Goal: Contribute content: Contribute content

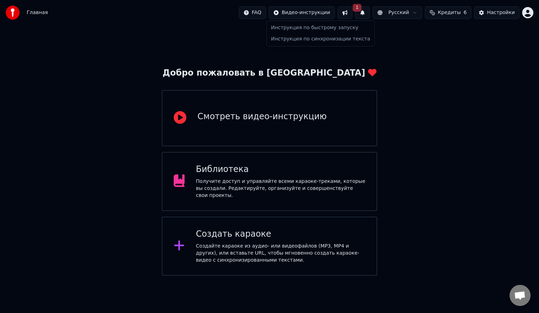
click at [314, 18] on html "Главная FAQ Видео-инструкции 1 Русский Кредиты 6 Настройки Добро пожаловать в Y…" at bounding box center [269, 137] width 539 height 275
click at [370, 11] on html "Главная FAQ Видео-инструкции 1 Русский Кредиты 6 Настройки Добро пожаловать в Y…" at bounding box center [269, 137] width 539 height 275
click at [353, 10] on button at bounding box center [345, 12] width 15 height 13
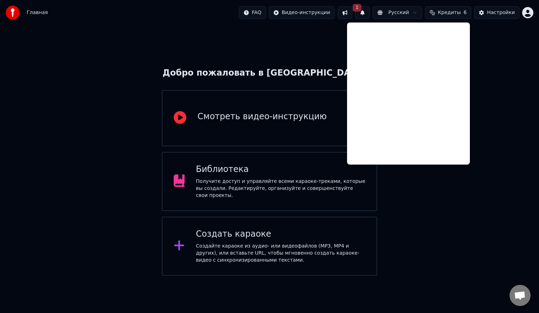
click at [318, 25] on div "Добро пожаловать в Youka Смотреть видео-инструкцию Библиотека Получите доступ и…" at bounding box center [269, 150] width 539 height 250
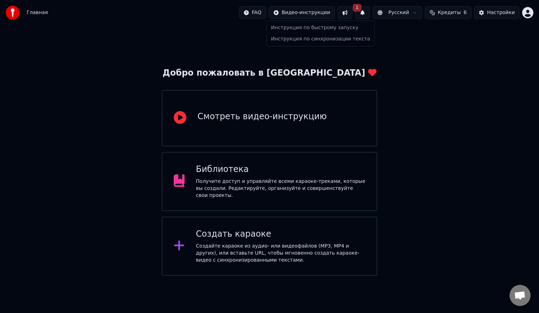
click at [306, 9] on html "Главная FAQ Видео-инструкции 1 Русский Кредиты 6 Настройки Добро пожаловать в Y…" at bounding box center [269, 137] width 539 height 275
click at [477, 30] on html "Главная FAQ Видео-инструкции 1 Русский Кредиты 6 Настройки Добро пожаловать в Y…" at bounding box center [269, 137] width 539 height 275
click at [260, 178] on div "Библиотека Получите доступ и управляйте всеми караоке-треками, которые вы созда…" at bounding box center [281, 181] width 170 height 35
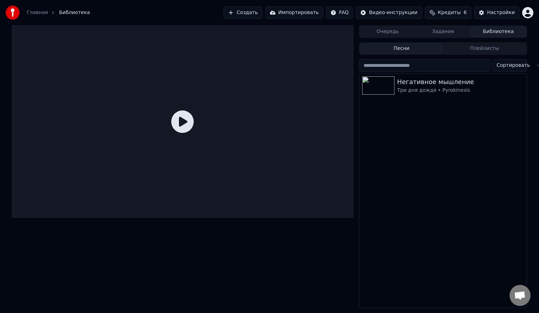
click at [496, 34] on button "Библиотека" at bounding box center [498, 32] width 55 height 10
click at [483, 46] on button "Плейлисты" at bounding box center [484, 49] width 83 height 10
click at [416, 49] on button "Песни" at bounding box center [401, 49] width 83 height 10
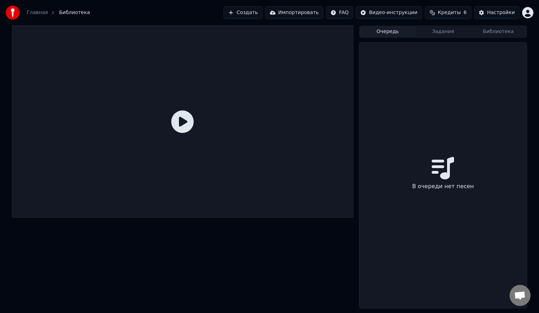
click at [396, 31] on button "Очередь" at bounding box center [387, 32] width 55 height 10
drag, startPoint x: 461, startPoint y: 28, endPoint x: 453, endPoint y: 28, distance: 7.7
click at [453, 28] on button "Задания" at bounding box center [443, 32] width 55 height 10
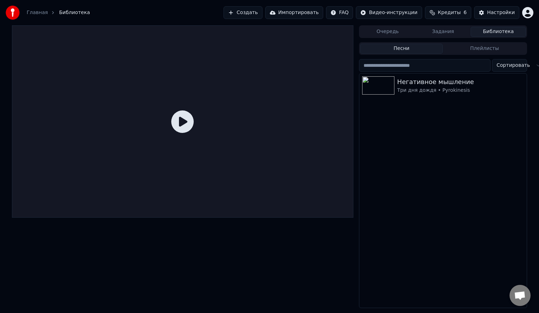
click at [507, 32] on button "Библиотека" at bounding box center [498, 32] width 55 height 10
click at [255, 14] on button "Создать" at bounding box center [243, 12] width 39 height 13
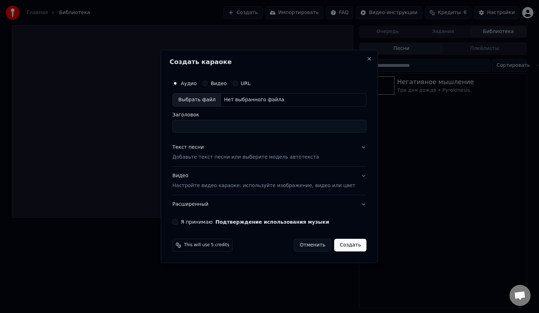
click at [221, 153] on p "Добавьте текст песни или выберите модель автотекста" at bounding box center [245, 156] width 147 height 7
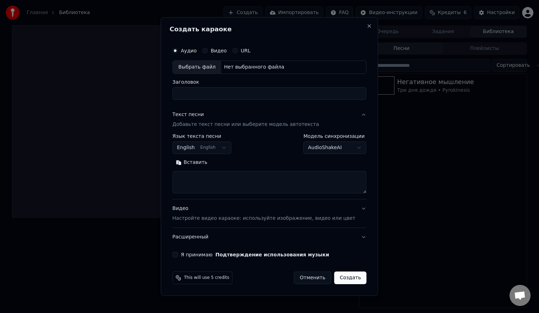
click at [201, 173] on textarea at bounding box center [269, 182] width 194 height 22
paste textarea "**********"
type textarea "**********"
click at [221, 94] on input "Заголовок" at bounding box center [269, 93] width 194 height 13
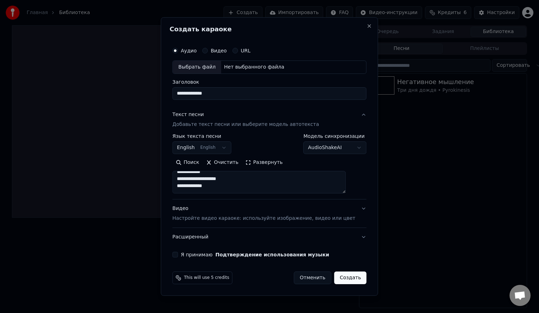
click at [214, 68] on div "Выбрать файл" at bounding box center [197, 67] width 48 height 13
click at [203, 94] on input "**********" at bounding box center [269, 93] width 194 height 13
click at [201, 93] on input "**********" at bounding box center [269, 93] width 194 height 13
type input "**********"
click at [227, 222] on button "Видео Настройте видео караоке: используйте изображение, видео или цвет" at bounding box center [269, 213] width 194 height 28
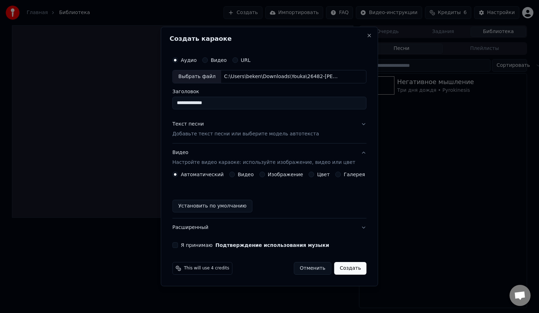
click at [265, 172] on button "Изображение" at bounding box center [263, 174] width 6 height 6
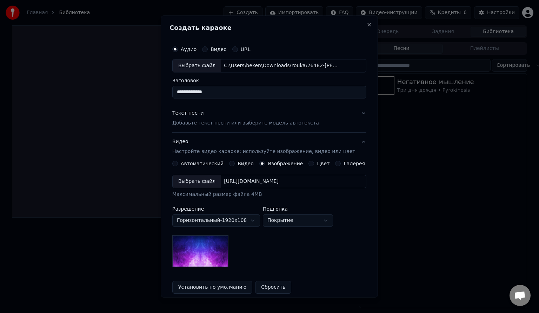
click at [205, 178] on div "Выбрать файл" at bounding box center [197, 181] width 48 height 13
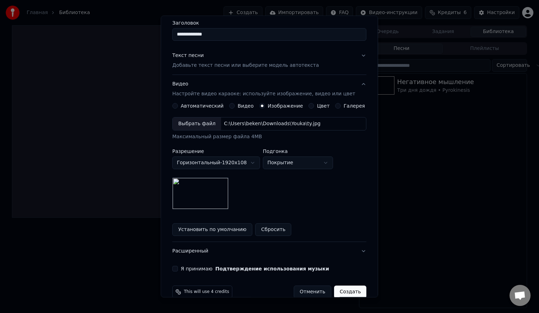
scroll to position [69, 0]
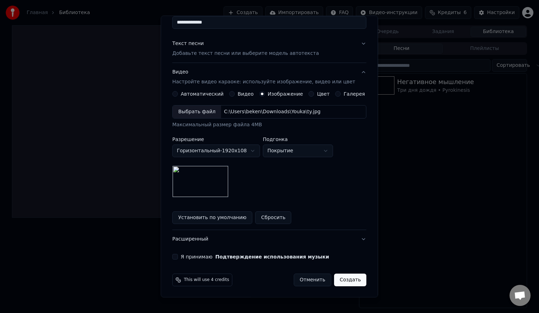
click at [192, 255] on label "Я принимаю Подтверждение использования музыки" at bounding box center [255, 256] width 149 height 5
click at [178, 255] on button "Я принимаю Подтверждение использования музыки" at bounding box center [175, 257] width 6 height 6
click at [342, 273] on button "Создать" at bounding box center [350, 279] width 32 height 13
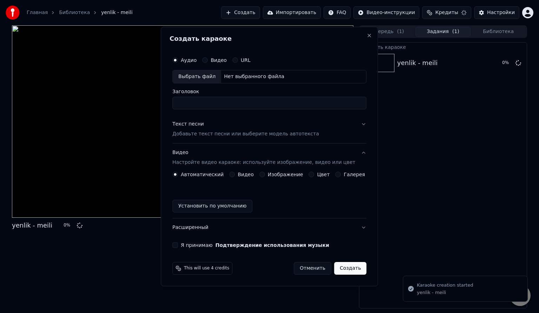
scroll to position [0, 0]
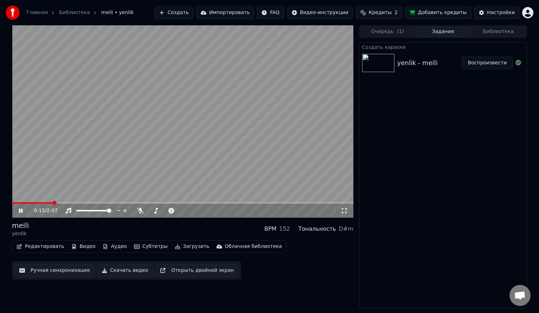
click at [188, 108] on video at bounding box center [183, 121] width 342 height 192
click at [16, 212] on div "0:15 / 2:07" at bounding box center [183, 210] width 336 height 7
click at [19, 211] on icon at bounding box center [21, 210] width 4 height 5
click at [21, 202] on span at bounding box center [17, 202] width 11 height 1
click at [12, 203] on span at bounding box center [12, 202] width 0 height 1
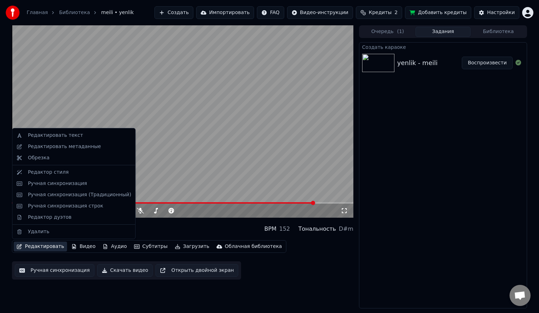
click at [39, 249] on button "Редактировать" at bounding box center [40, 246] width 53 height 10
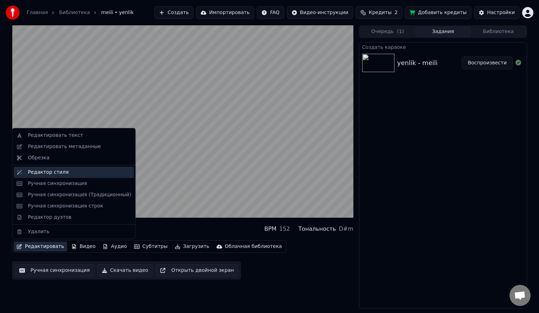
click at [53, 169] on div "Редактор стиля" at bounding box center [48, 172] width 41 height 7
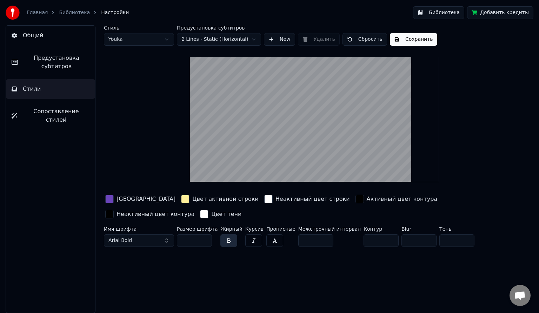
click at [45, 115] on button "Сопоставление стилей" at bounding box center [50, 115] width 89 height 28
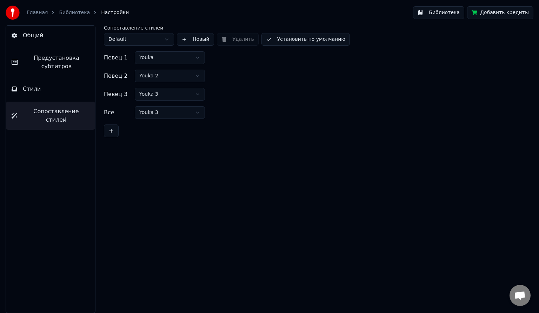
click at [49, 62] on span "Предустановка субтитров" at bounding box center [57, 62] width 66 height 17
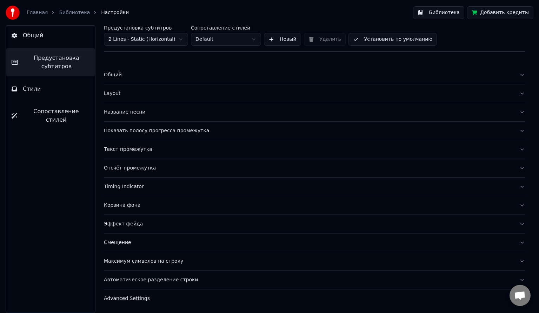
click at [83, 221] on div "Общий Предустановка субтитров Стили Сопоставление стилей" at bounding box center [51, 168] width 90 height 287
click at [132, 117] on button "Название песни" at bounding box center [314, 112] width 421 height 18
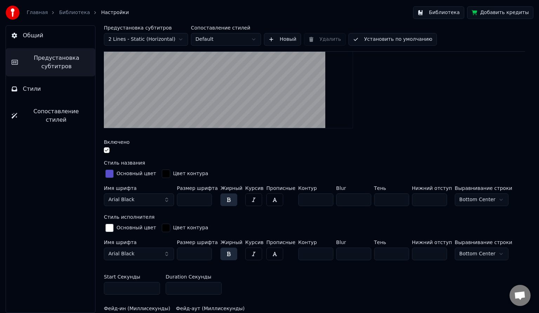
scroll to position [136, 0]
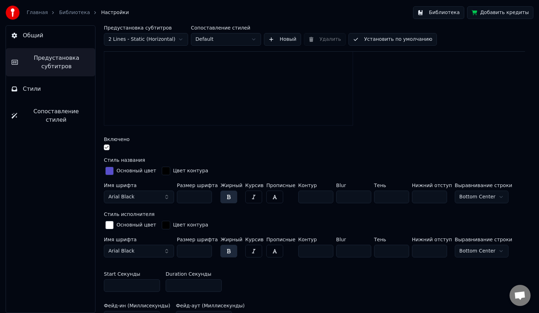
click at [429, 197] on input "**" at bounding box center [429, 196] width 35 height 13
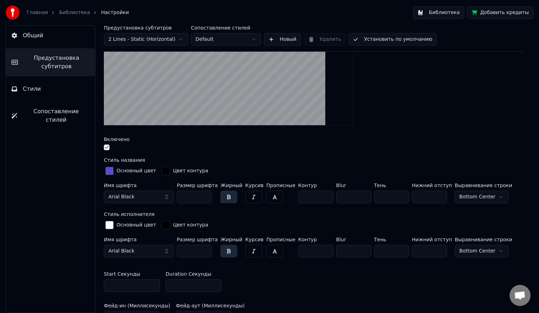
click at [429, 197] on input "**" at bounding box center [429, 196] width 35 height 13
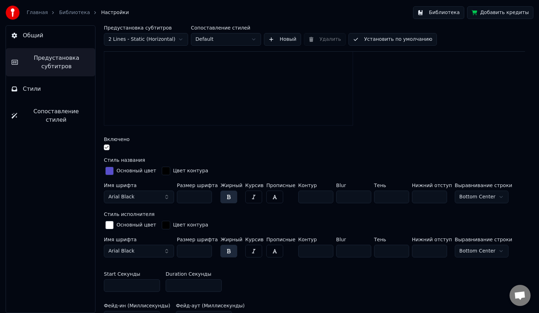
click at [432, 197] on input "**" at bounding box center [429, 196] width 35 height 13
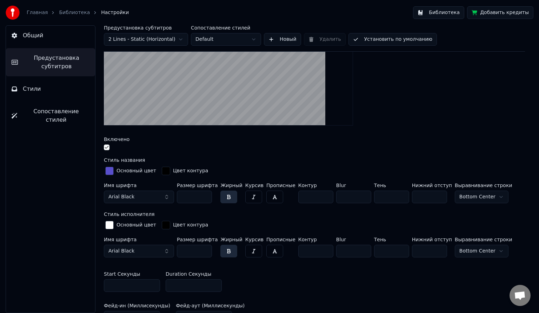
click at [430, 197] on input "**" at bounding box center [429, 196] width 35 height 13
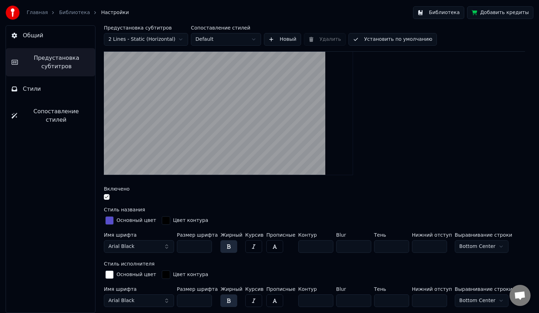
scroll to position [87, 0]
click at [430, 247] on input "**" at bounding box center [429, 246] width 35 height 13
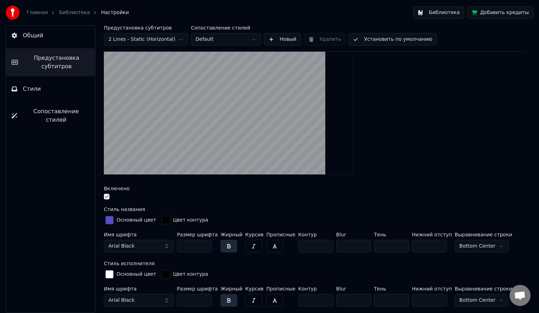
click at [430, 247] on input "**" at bounding box center [429, 246] width 35 height 13
type input "**"
click at [430, 247] on input "**" at bounding box center [429, 246] width 35 height 13
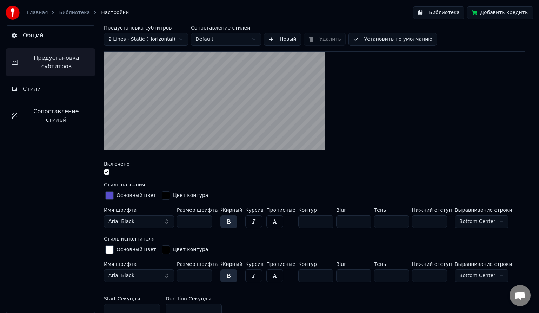
scroll to position [86, 0]
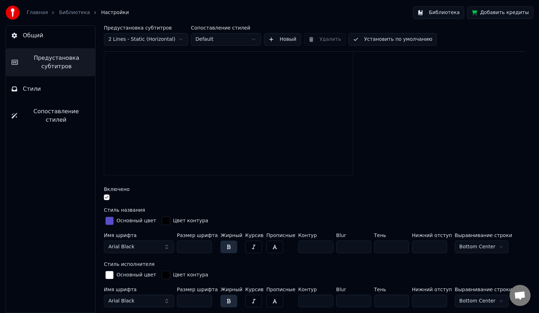
click at [391, 244] on input "*" at bounding box center [391, 246] width 35 height 13
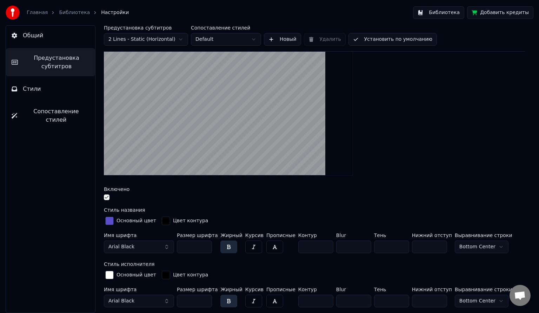
click at [391, 244] on input "*" at bounding box center [391, 246] width 35 height 13
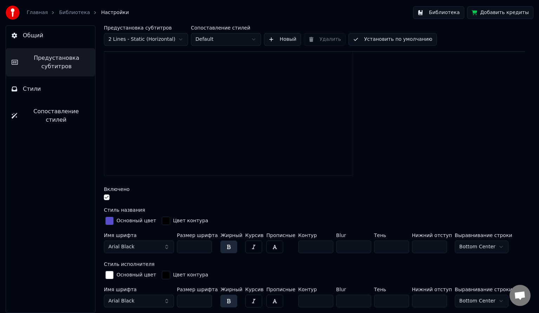
click at [391, 244] on input "*" at bounding box center [391, 246] width 35 height 13
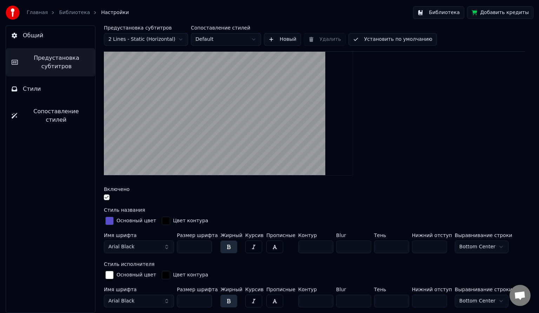
type input "*"
click at [393, 246] on input "*" at bounding box center [391, 246] width 35 height 13
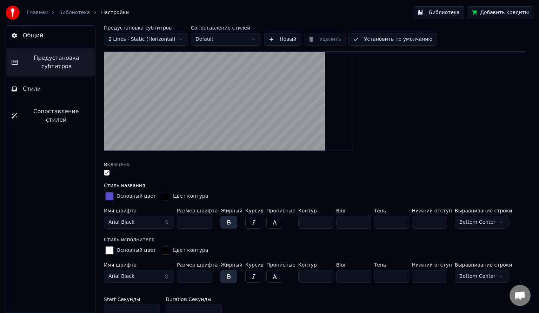
scroll to position [0, 0]
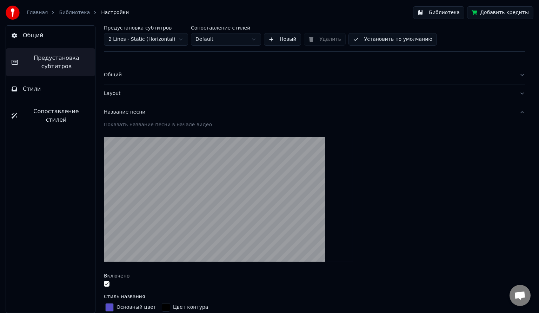
click at [276, 203] on video at bounding box center [228, 199] width 249 height 125
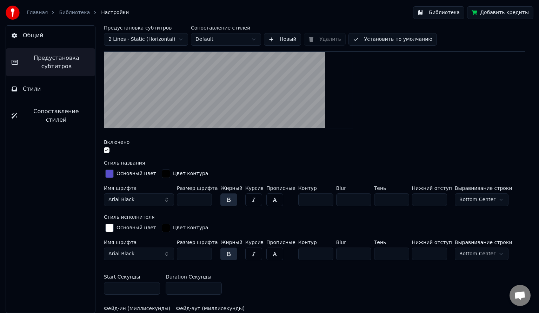
scroll to position [133, 0]
click at [110, 170] on div "button" at bounding box center [109, 173] width 8 height 8
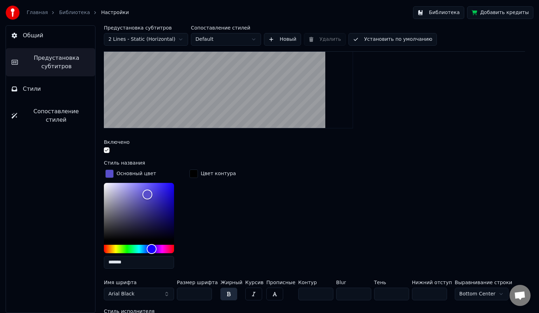
click at [233, 236] on div "Основный цвет ******* Цвет контура" at bounding box center [314, 221] width 421 height 106
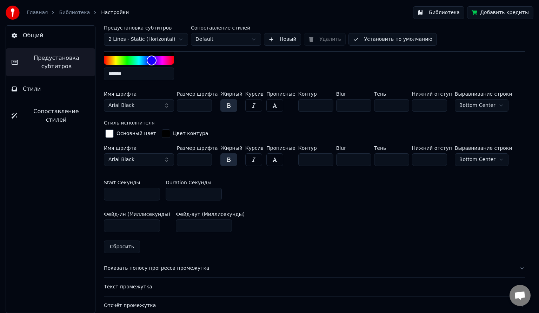
scroll to position [420, 0]
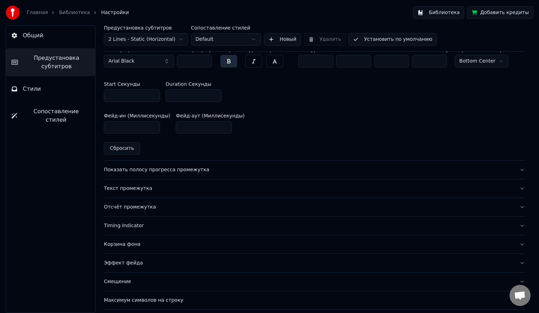
click at [133, 204] on div "Отсчёт промежутка" at bounding box center [309, 206] width 410 height 7
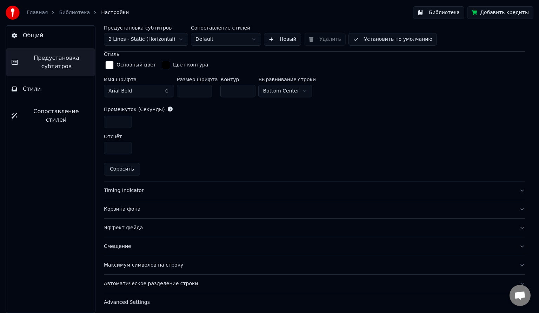
scroll to position [306, 0]
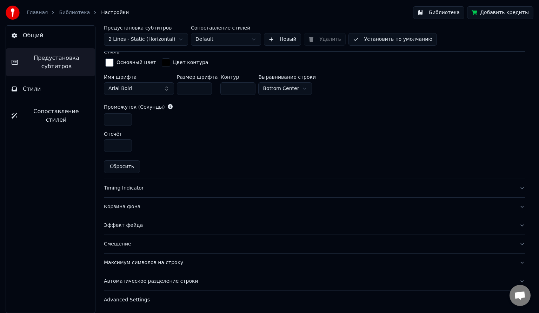
click at [157, 184] on div "Timing Indicator" at bounding box center [309, 187] width 410 height 7
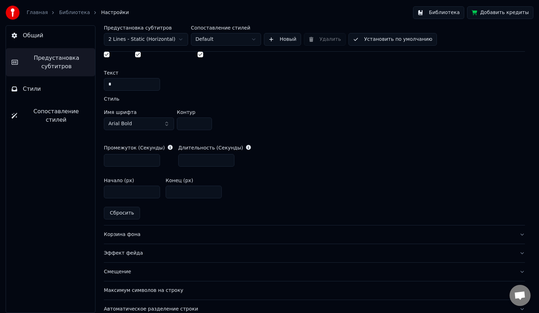
scroll to position [332, 0]
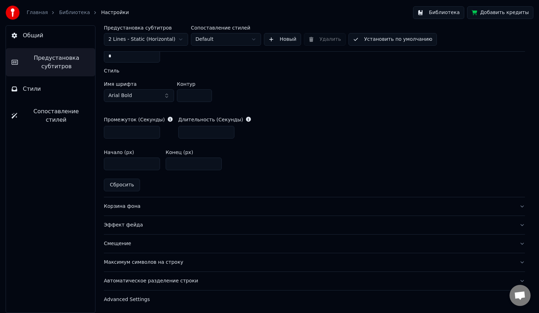
click at [131, 223] on div "Эффект фейда" at bounding box center [309, 224] width 410 height 7
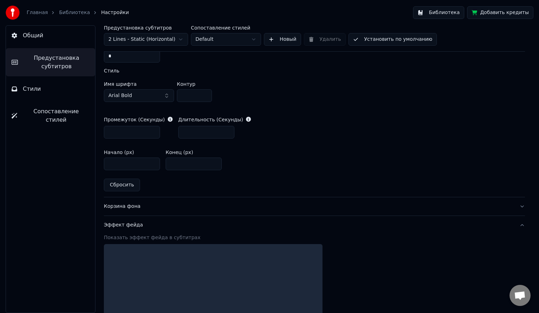
scroll to position [233, 0]
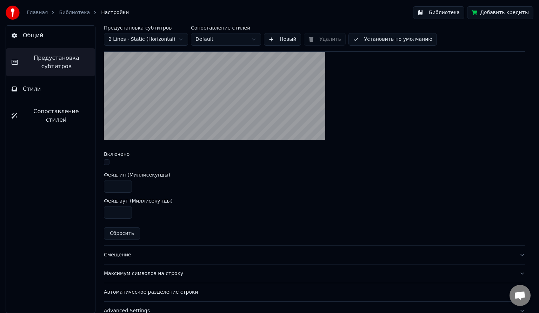
click at [131, 277] on button "Максимум символов на строку" at bounding box center [314, 273] width 421 height 18
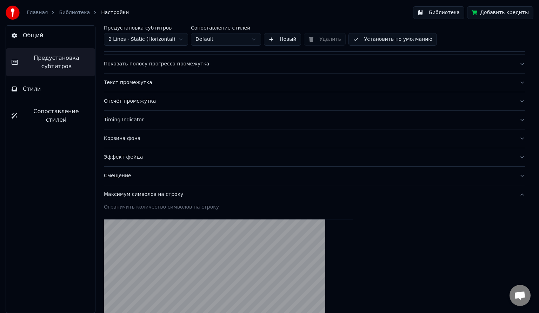
scroll to position [55, 0]
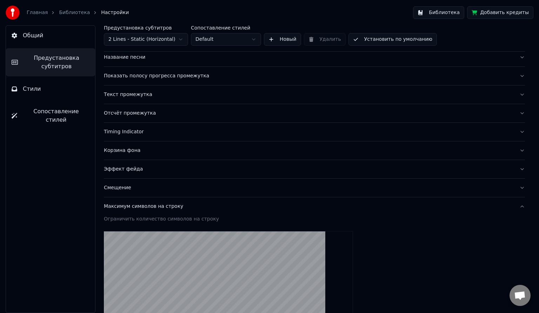
click at [122, 184] on div "Смещение" at bounding box center [309, 187] width 410 height 7
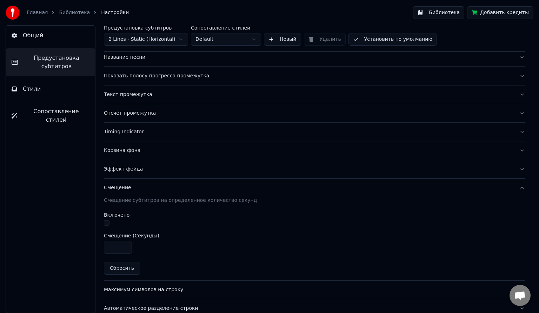
click at [125, 148] on div "Корзина фона" at bounding box center [309, 150] width 410 height 7
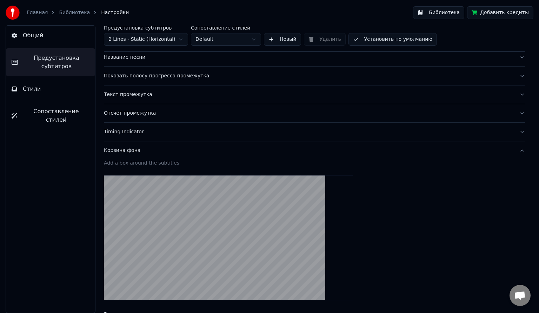
click at [129, 133] on div "Timing Indicator" at bounding box center [309, 131] width 410 height 7
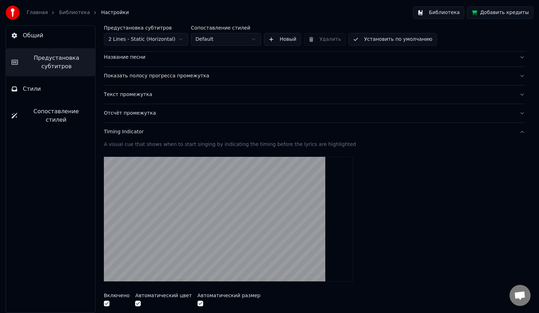
click at [136, 113] on div "Отсчёт промежутка" at bounding box center [309, 113] width 410 height 7
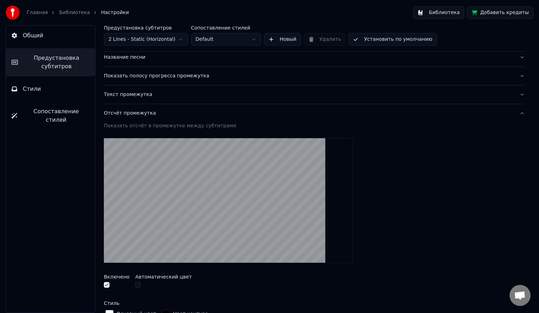
click at [138, 95] on div "Текст промежутка" at bounding box center [309, 94] width 410 height 7
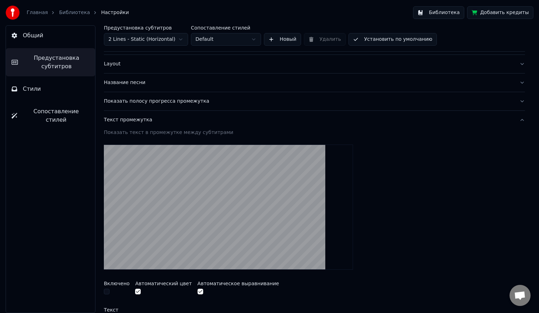
scroll to position [30, 0]
click at [139, 99] on div "Показать полосу прогресса промежутка" at bounding box center [309, 101] width 410 height 7
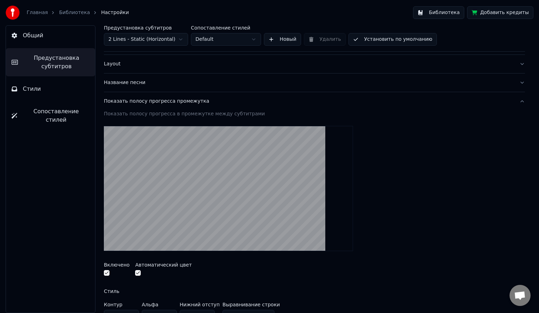
click at [149, 106] on button "Показать полосу прогресса промежутка" at bounding box center [314, 101] width 421 height 18
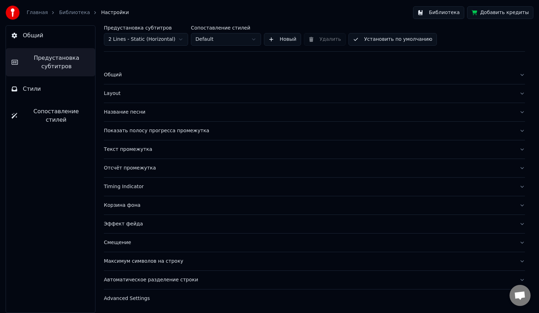
click at [138, 129] on div "Показать полосу прогресса промежутка" at bounding box center [309, 130] width 410 height 7
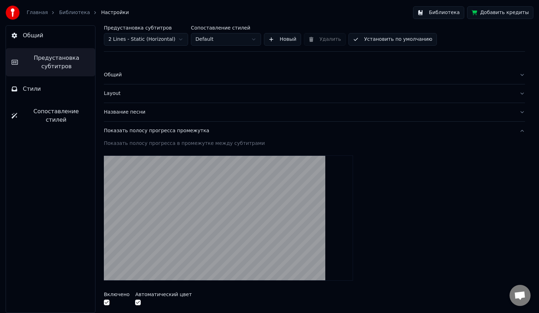
click at [127, 114] on div "Название песни" at bounding box center [309, 112] width 410 height 7
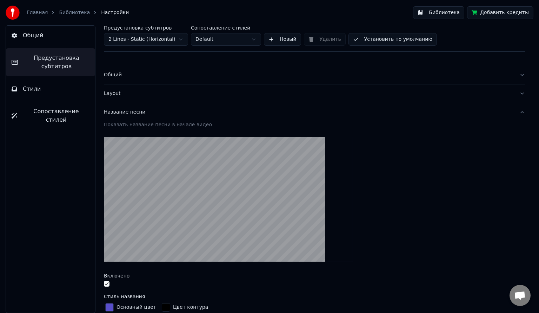
click at [118, 72] on div "Общий" at bounding box center [309, 74] width 410 height 7
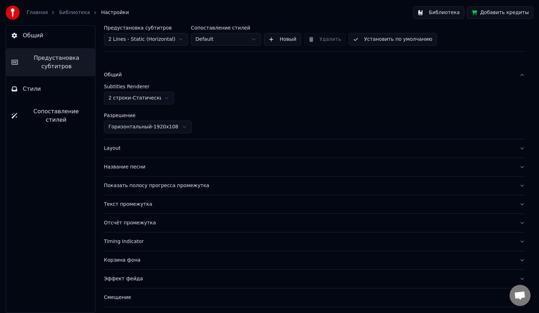
click at [60, 12] on link "Библиотека" at bounding box center [74, 12] width 31 height 7
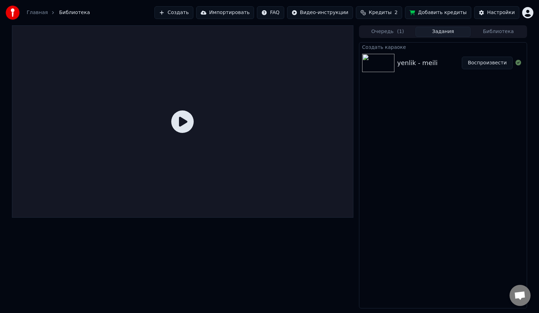
click at [185, 122] on icon at bounding box center [182, 121] width 22 height 22
click at [184, 121] on icon at bounding box center [182, 121] width 22 height 22
click at [384, 65] on img at bounding box center [378, 63] width 32 height 18
click at [454, 65] on div "yenlik - meili" at bounding box center [430, 63] width 65 height 10
click at [188, 124] on icon at bounding box center [182, 121] width 22 height 22
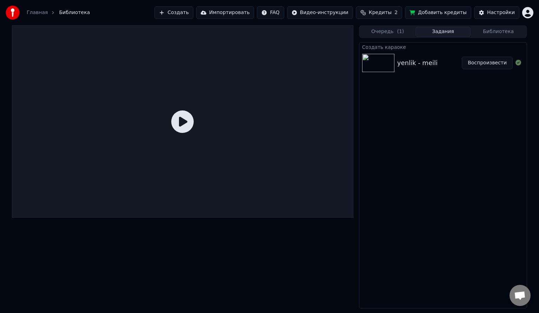
click at [266, 207] on div at bounding box center [183, 121] width 342 height 192
click at [401, 67] on div "yenlik - meili" at bounding box center [418, 63] width 40 height 10
click at [391, 62] on img at bounding box center [378, 63] width 32 height 18
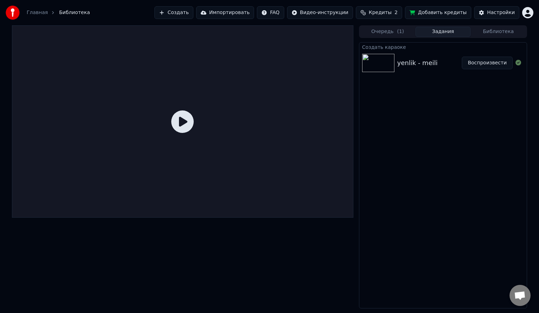
click at [391, 62] on img at bounding box center [378, 63] width 32 height 18
click at [185, 121] on icon at bounding box center [182, 121] width 22 height 22
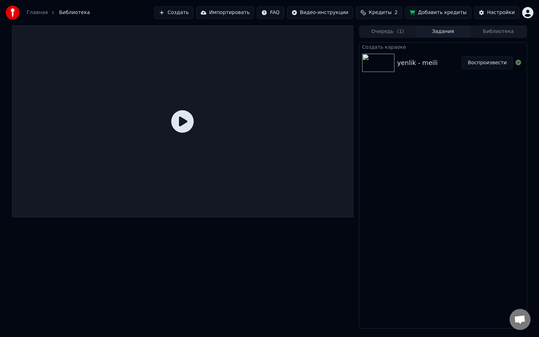
click at [185, 129] on div at bounding box center [183, 121] width 342 height 192
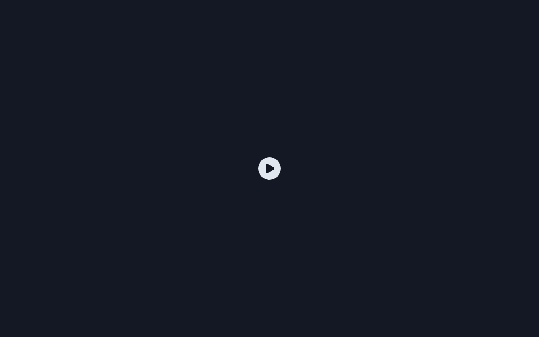
click at [273, 168] on icon at bounding box center [269, 168] width 22 height 22
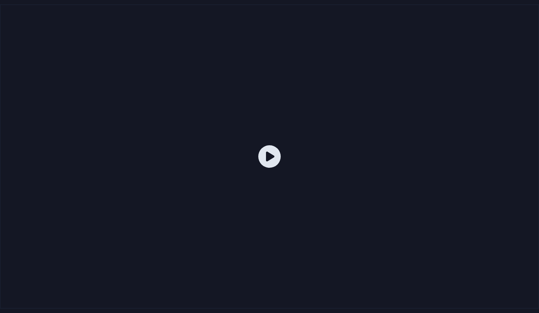
click at [273, 159] on div at bounding box center [269, 156] width 539 height 303
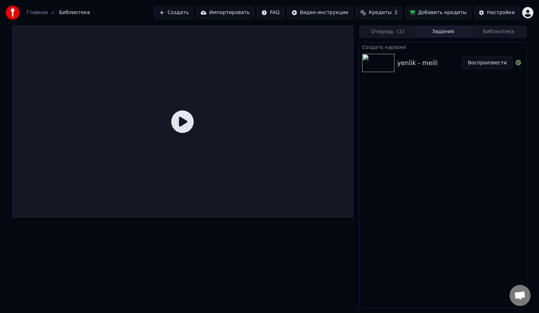
click at [494, 65] on button "Воспроизвести" at bounding box center [487, 63] width 51 height 13
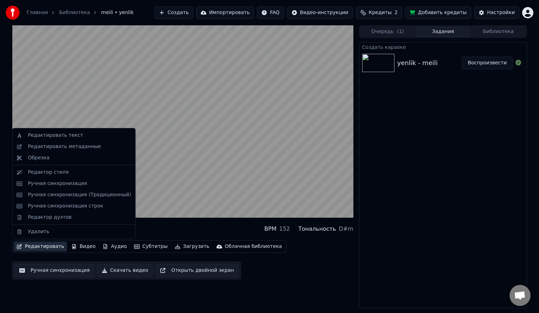
click at [46, 247] on button "Редактировать" at bounding box center [40, 246] width 53 height 10
click at [55, 145] on div "Редактировать метаданные" at bounding box center [64, 146] width 73 height 7
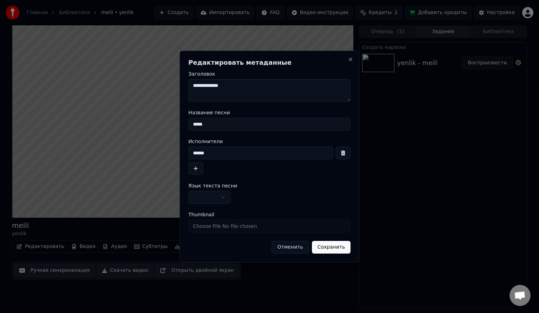
click at [196, 85] on textarea "**********" at bounding box center [270, 90] width 162 height 22
click at [215, 86] on textarea "**********" at bounding box center [270, 90] width 162 height 22
type textarea "**********"
click at [198, 126] on input "*****" at bounding box center [270, 124] width 162 height 13
type input "*****"
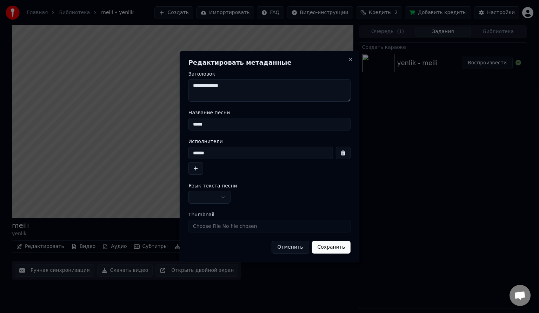
click at [195, 153] on input "******" at bounding box center [261, 152] width 145 height 13
type input "******"
click at [332, 247] on button "Сохранить" at bounding box center [331, 247] width 39 height 13
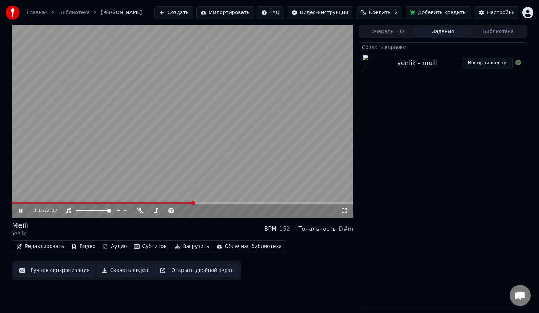
click at [18, 201] on video at bounding box center [183, 121] width 342 height 192
click at [16, 202] on div "1:07 / 2:07" at bounding box center [183, 209] width 342 height 15
click at [16, 202] on span at bounding box center [103, 202] width 182 height 1
click at [20, 209] on icon at bounding box center [21, 210] width 4 height 5
click at [118, 271] on button "Скачать видео" at bounding box center [125, 270] width 56 height 13
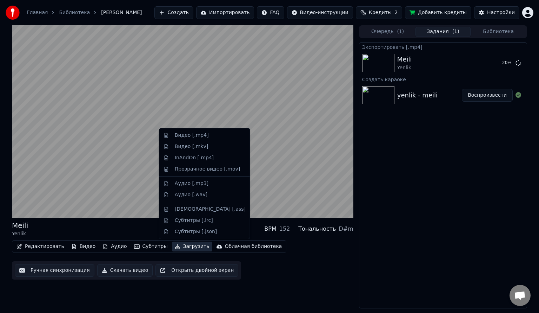
click at [176, 248] on button "Загрузить" at bounding box center [192, 246] width 40 height 10
click at [197, 136] on div "Видео [.mp4]" at bounding box center [192, 135] width 34 height 7
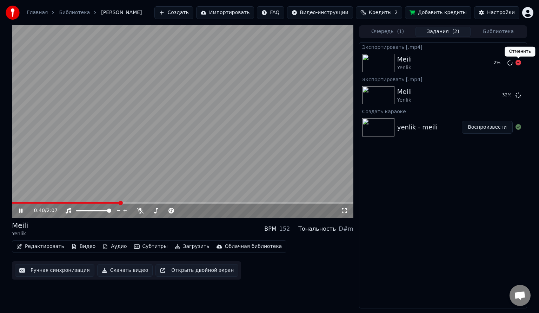
click at [518, 64] on icon at bounding box center [519, 63] width 6 height 6
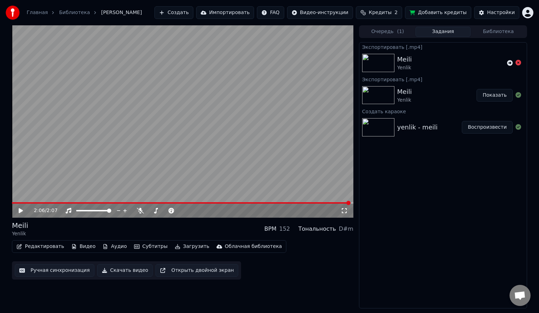
click at [493, 94] on button "Показать" at bounding box center [495, 95] width 36 height 13
